Goal: Find specific page/section: Find specific page/section

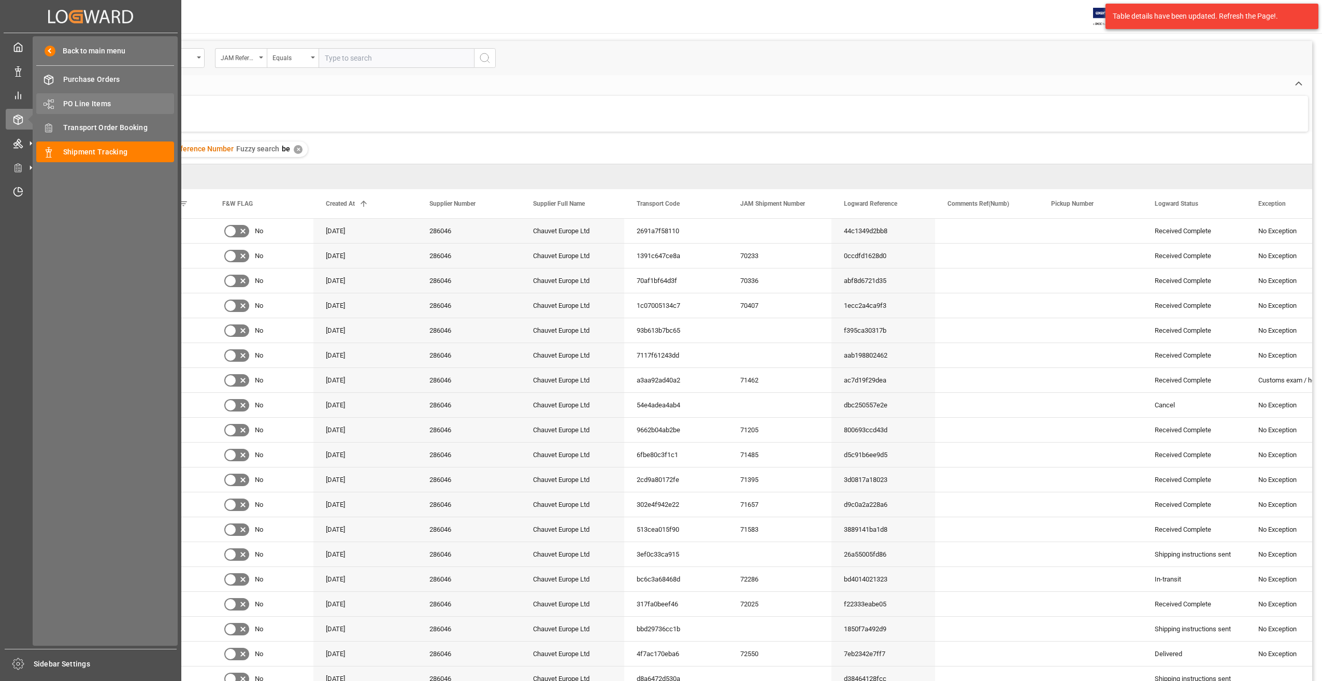
click at [86, 104] on span "PO Line Items" at bounding box center [118, 103] width 111 height 11
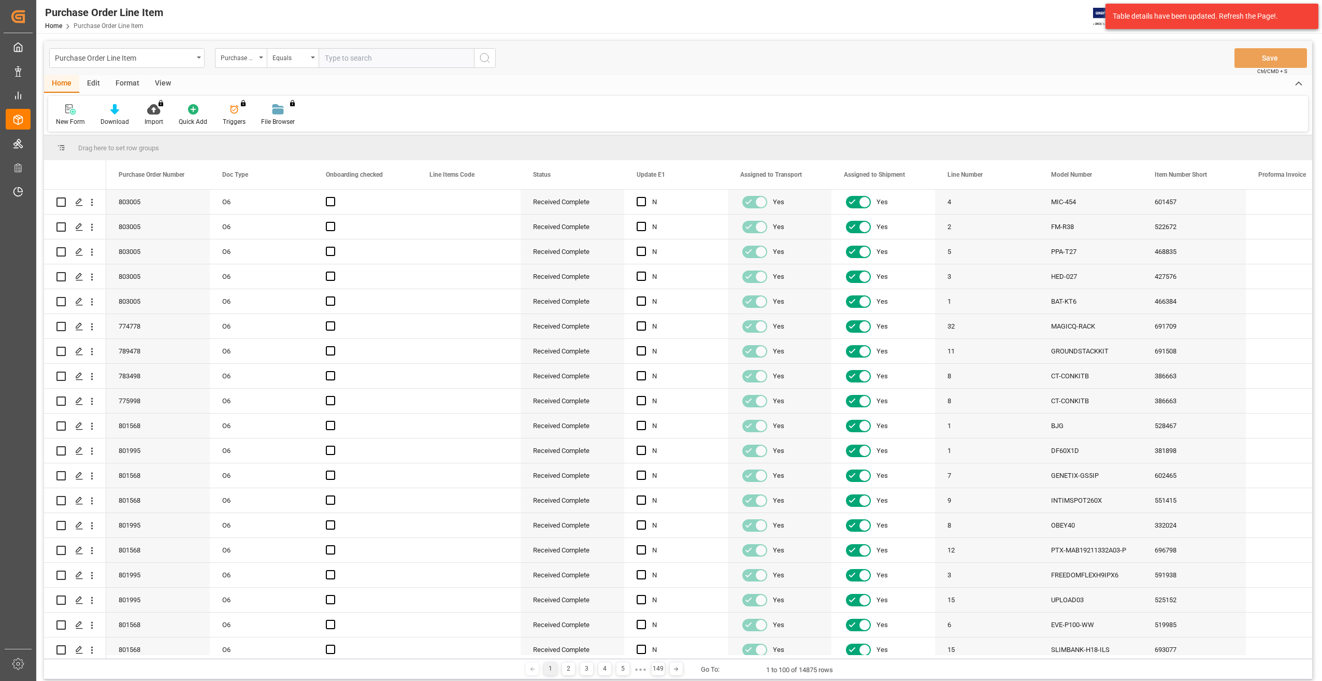
click at [353, 55] on input "text" at bounding box center [396, 58] width 155 height 20
click at [264, 59] on div "Purchase Order Number" at bounding box center [241, 58] width 52 height 20
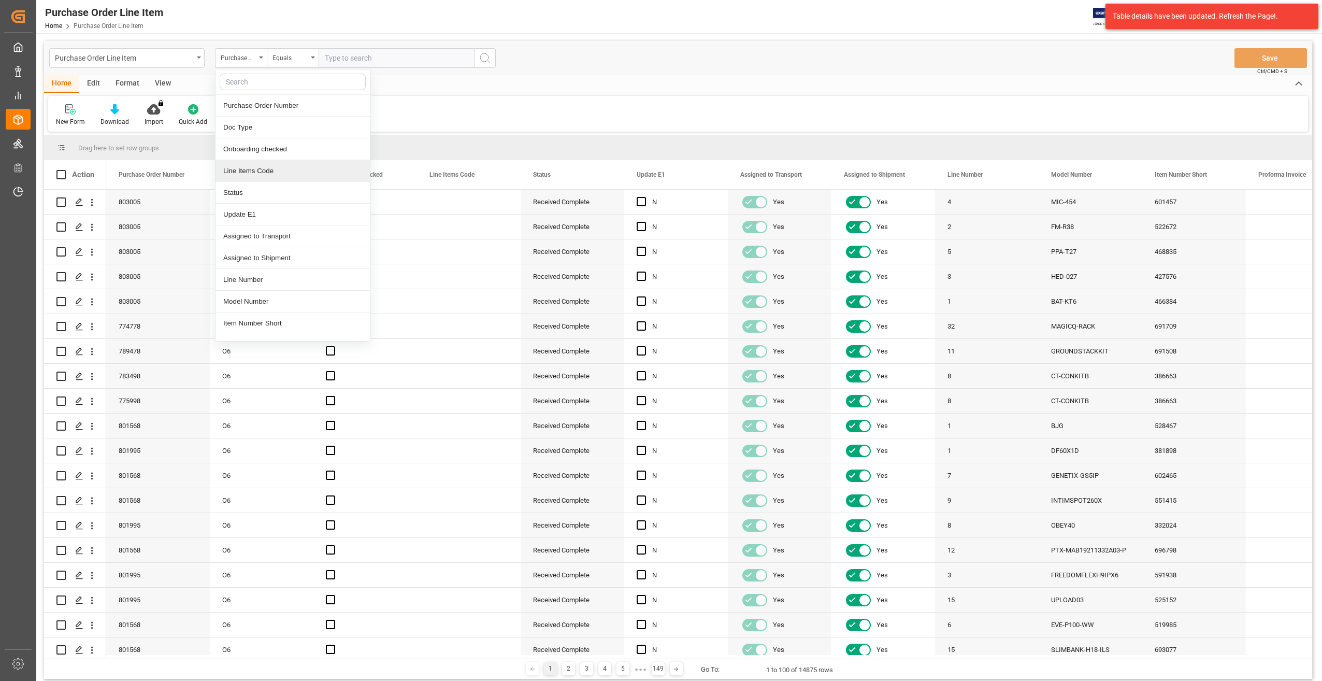
click at [298, 172] on div "Line Items Code" at bounding box center [292, 171] width 154 height 22
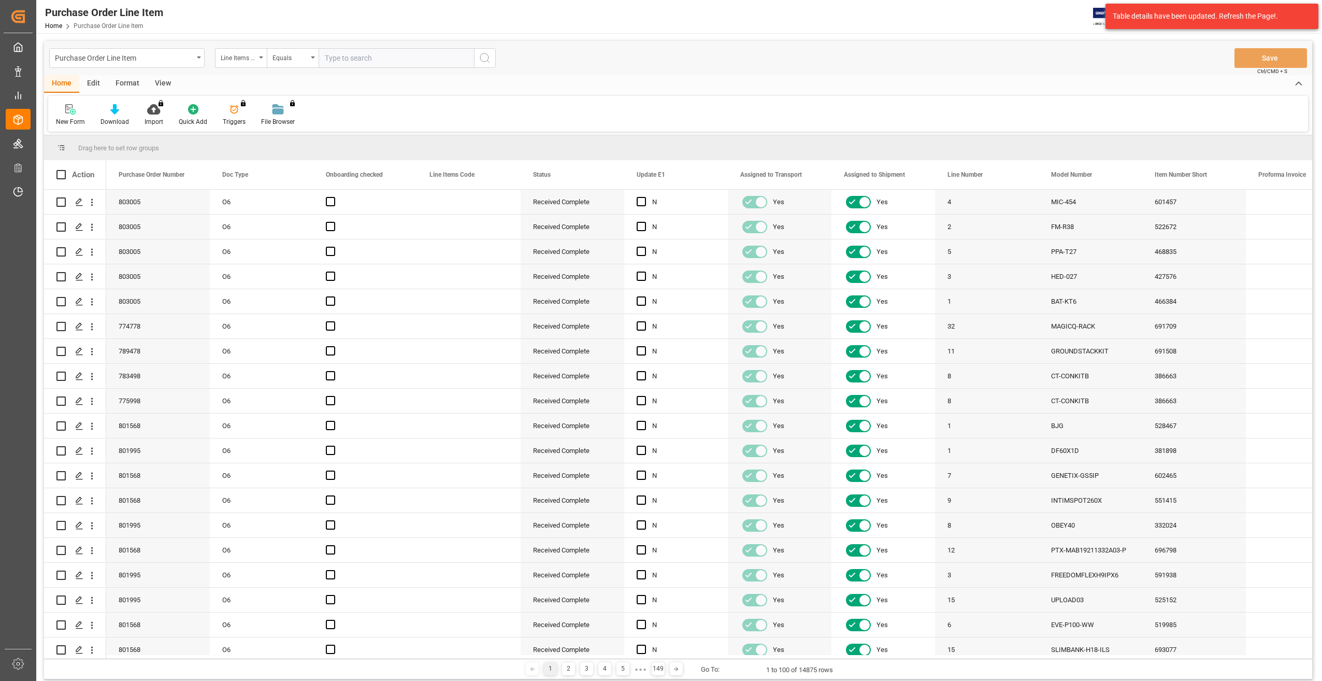
click at [348, 62] on input "text" at bounding box center [396, 58] width 155 height 20
paste input "[US_STATE]-PXL-CURVE12"
type input "[US_STATE]-PXL-CURVE12"
click at [492, 62] on button "search button" at bounding box center [485, 58] width 22 height 20
